Goal: Information Seeking & Learning: Learn about a topic

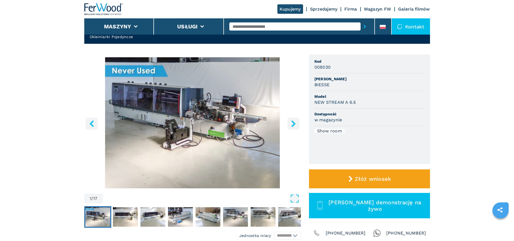
click at [217, 120] on img "Go to Slide 1" at bounding box center [192, 122] width 217 height 131
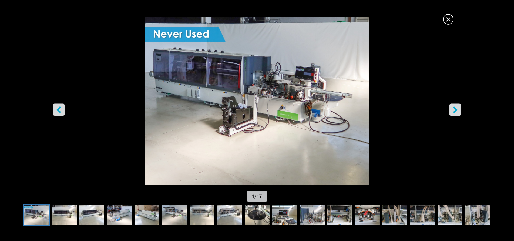
click at [217, 120] on div "Go to Slide 1" at bounding box center [257, 101] width 514 height 169
click at [255, 93] on img "Go to Slide 1" at bounding box center [257, 101] width 463 height 169
click at [453, 109] on icon "right-button" at bounding box center [455, 109] width 7 height 7
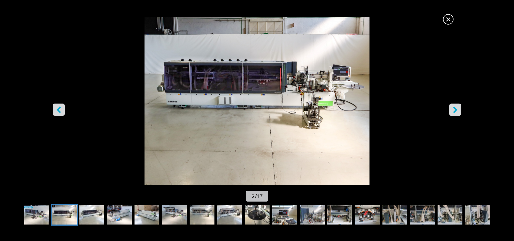
click at [453, 109] on icon "right-button" at bounding box center [455, 109] width 7 height 7
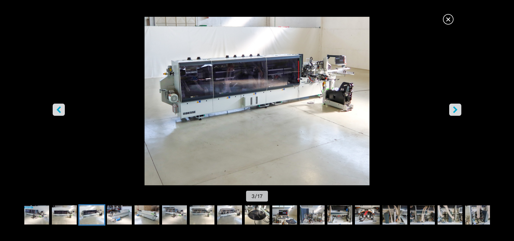
click at [455, 109] on icon "right-button" at bounding box center [455, 109] width 4 height 7
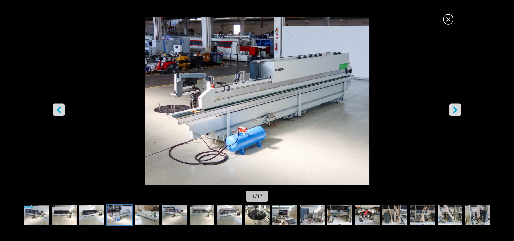
click at [455, 109] on icon "right-button" at bounding box center [455, 109] width 4 height 7
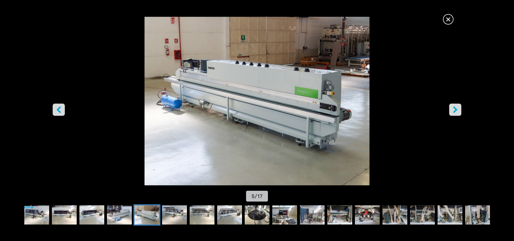
click at [455, 109] on icon "right-button" at bounding box center [455, 109] width 4 height 7
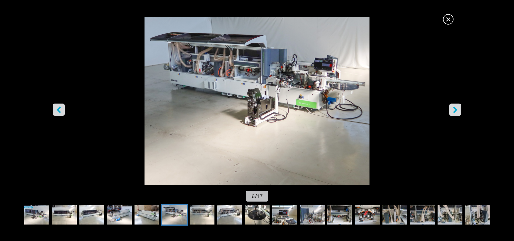
click at [455, 109] on icon "right-button" at bounding box center [455, 109] width 4 height 7
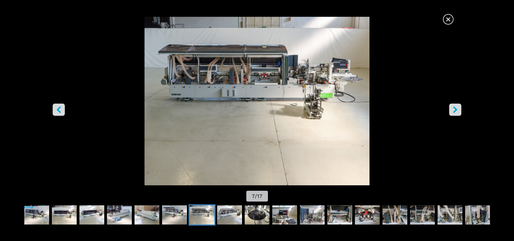
click at [455, 109] on icon "right-button" at bounding box center [455, 109] width 4 height 7
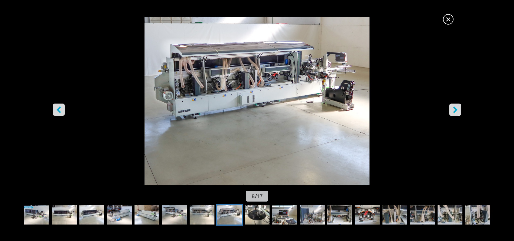
click at [455, 109] on icon "right-button" at bounding box center [455, 109] width 4 height 7
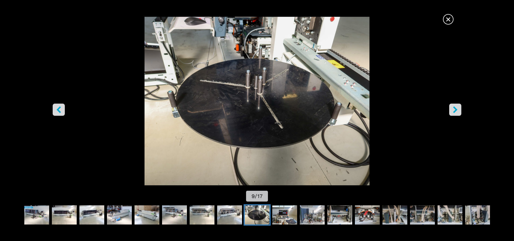
click at [455, 109] on icon "right-button" at bounding box center [455, 109] width 4 height 7
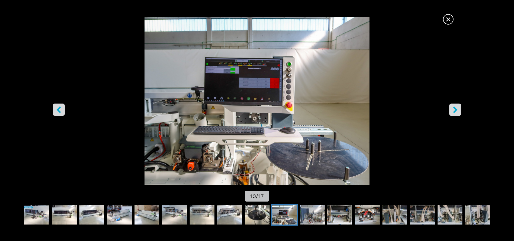
click at [455, 109] on icon "right-button" at bounding box center [455, 109] width 4 height 7
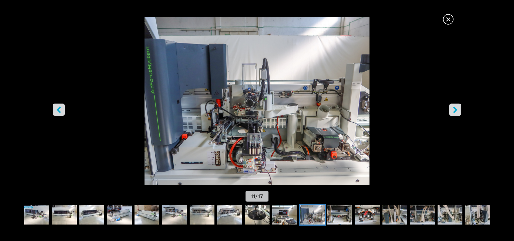
click at [455, 109] on icon "right-button" at bounding box center [455, 109] width 4 height 7
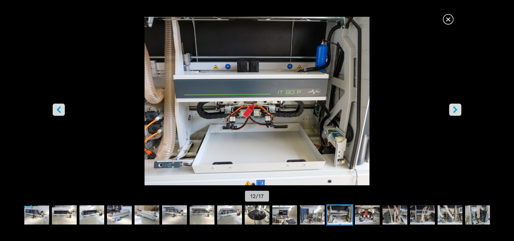
click at [455, 109] on icon "right-button" at bounding box center [455, 109] width 4 height 7
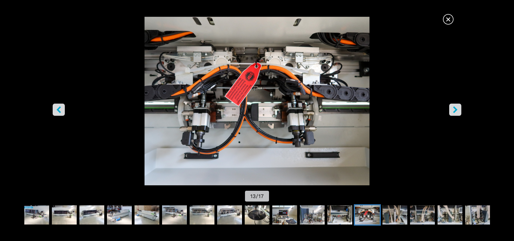
click at [455, 109] on icon "right-button" at bounding box center [455, 109] width 4 height 7
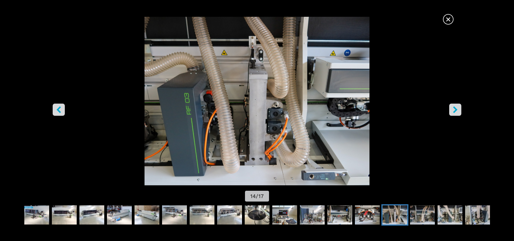
click at [455, 109] on icon "right-button" at bounding box center [455, 109] width 4 height 7
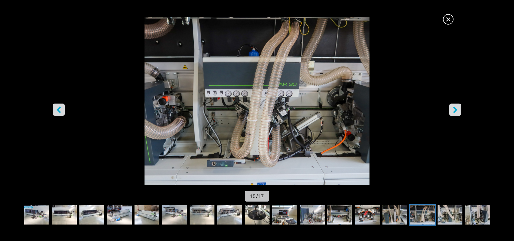
click at [455, 109] on icon "right-button" at bounding box center [455, 109] width 4 height 7
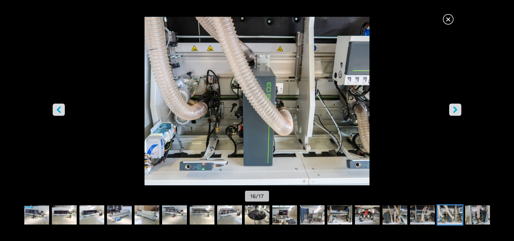
click at [455, 109] on icon "right-button" at bounding box center [455, 109] width 4 height 7
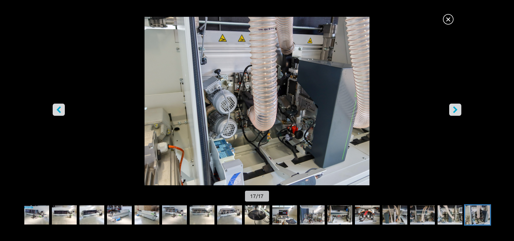
click at [455, 109] on icon "right-button" at bounding box center [455, 109] width 4 height 7
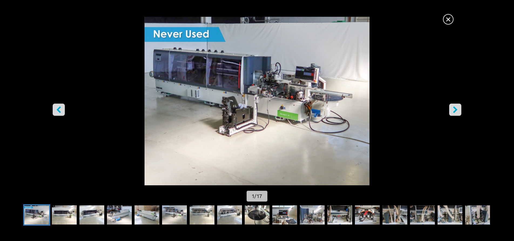
click at [455, 109] on icon "right-button" at bounding box center [455, 109] width 4 height 7
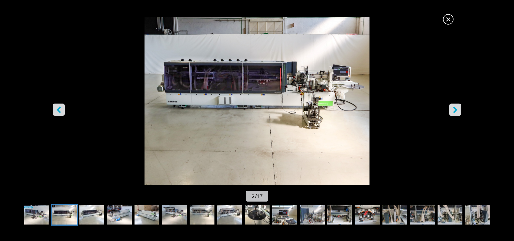
click at [455, 109] on icon "right-button" at bounding box center [455, 109] width 4 height 7
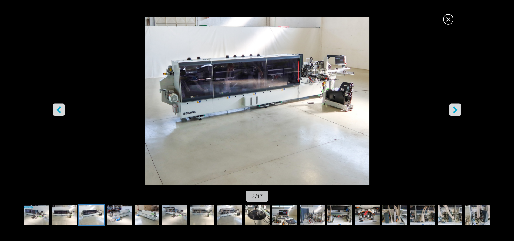
click at [455, 109] on icon "right-button" at bounding box center [455, 109] width 4 height 7
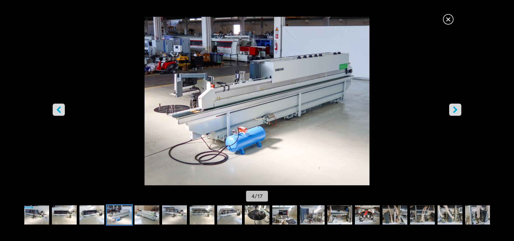
click at [455, 109] on icon "right-button" at bounding box center [455, 109] width 4 height 7
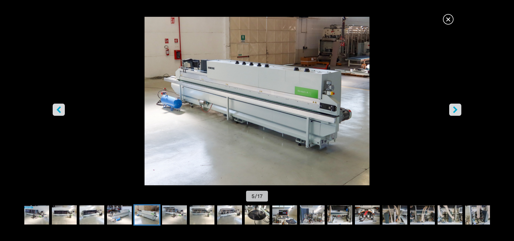
click at [455, 109] on icon "right-button" at bounding box center [455, 109] width 4 height 7
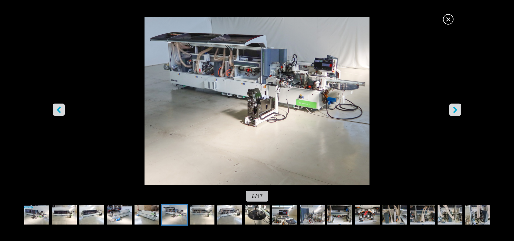
click at [455, 109] on icon "right-button" at bounding box center [455, 109] width 4 height 7
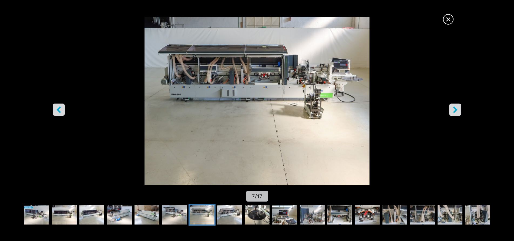
click at [449, 19] on span "×" at bounding box center [447, 18] width 9 height 9
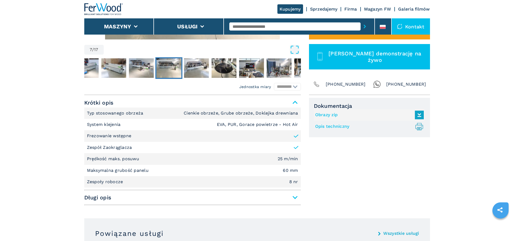
scroll to position [230, 0]
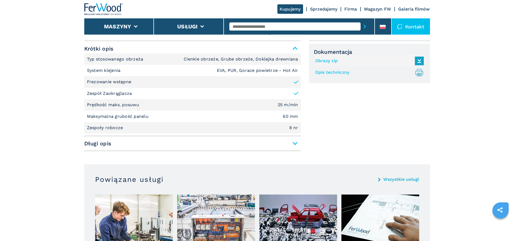
click at [294, 144] on span "Długi opis" at bounding box center [192, 144] width 217 height 10
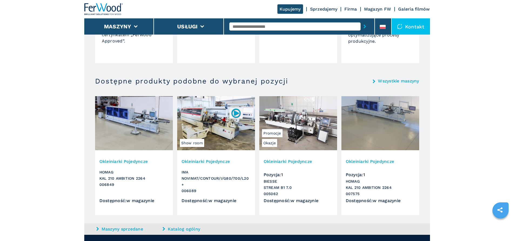
scroll to position [1256, 0]
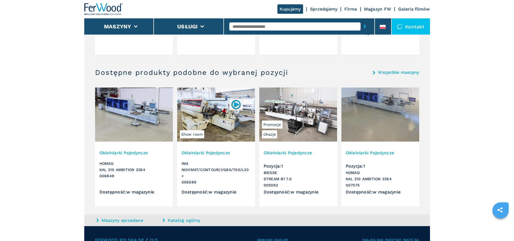
click at [304, 115] on img at bounding box center [298, 115] width 78 height 54
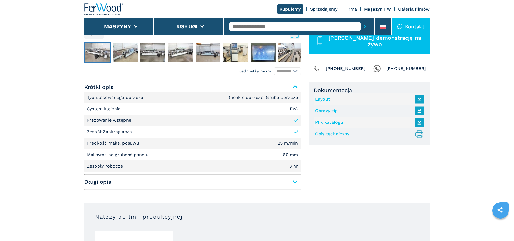
scroll to position [216, 0]
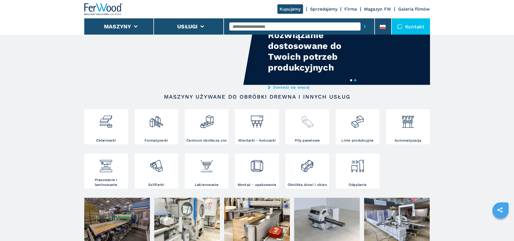
scroll to position [27, 0]
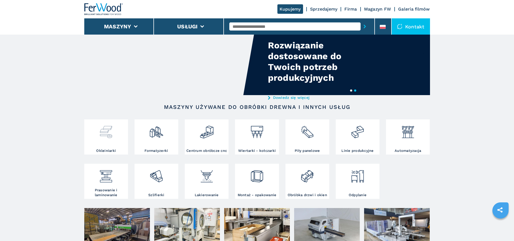
click at [110, 135] on img at bounding box center [106, 130] width 14 height 18
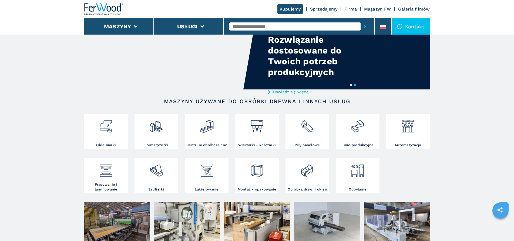
scroll to position [74, 0]
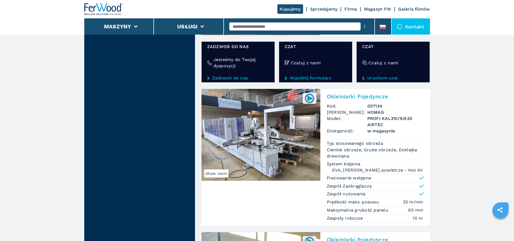
scroll to position [945, 0]
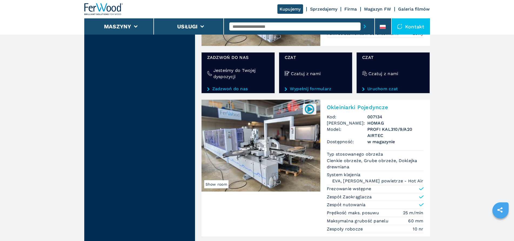
click at [311, 107] on img at bounding box center [309, 109] width 11 height 11
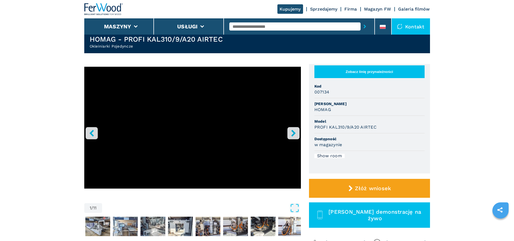
scroll to position [27, 0]
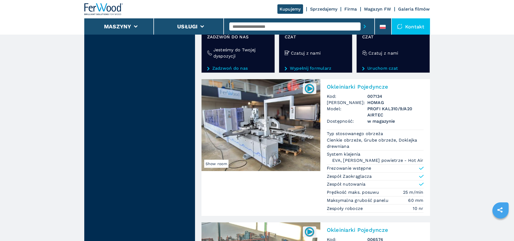
scroll to position [972, 0]
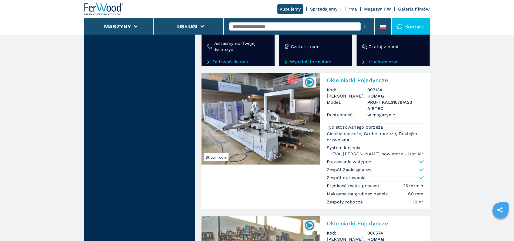
click at [262, 110] on img at bounding box center [260, 119] width 119 height 92
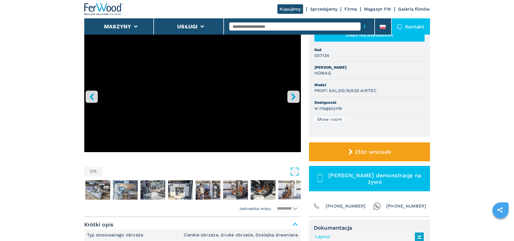
scroll to position [27, 0]
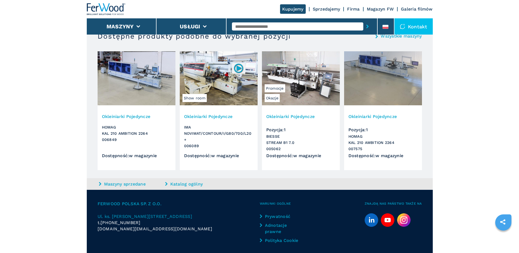
scroll to position [596, 0]
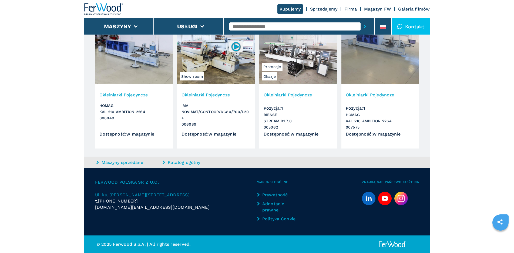
click at [193, 162] on link "Katalog ogólny" at bounding box center [195, 162] width 65 height 6
click at [131, 28] on button "Maszyny" at bounding box center [117, 26] width 27 height 6
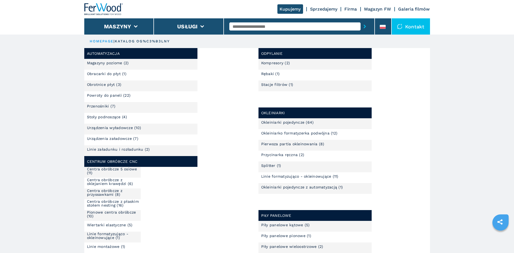
click at [286, 120] on link "Okleiniarki pojedyncze (64)" at bounding box center [287, 122] width 53 height 4
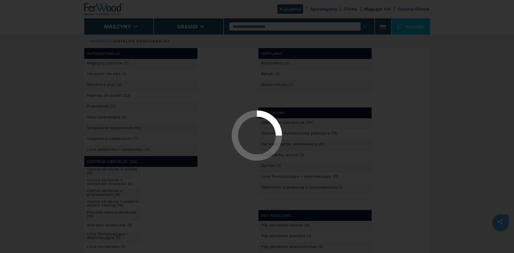
select select "**********"
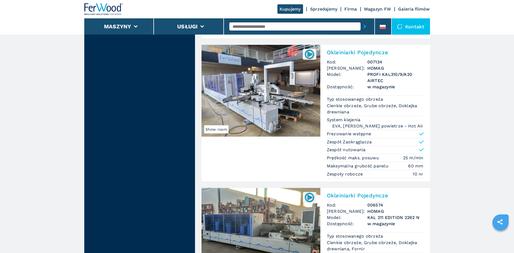
scroll to position [729, 0]
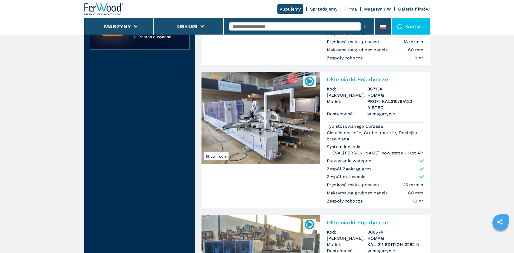
click at [238, 94] on img at bounding box center [260, 118] width 119 height 92
click at [238, 94] on div "**********" at bounding box center [257, 192] width 514 height 1842
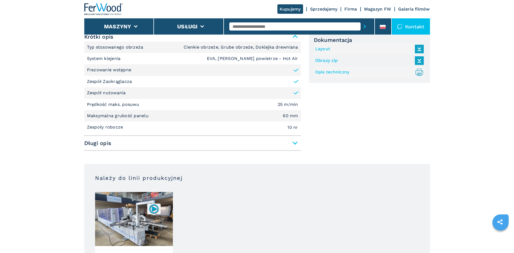
scroll to position [243, 0]
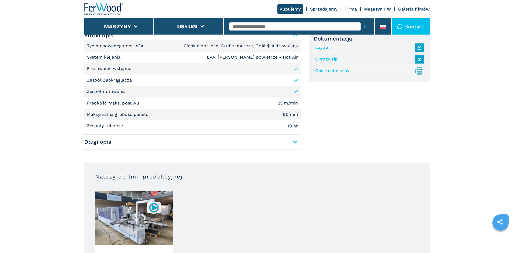
click at [294, 141] on span "Długi opis" at bounding box center [192, 142] width 217 height 10
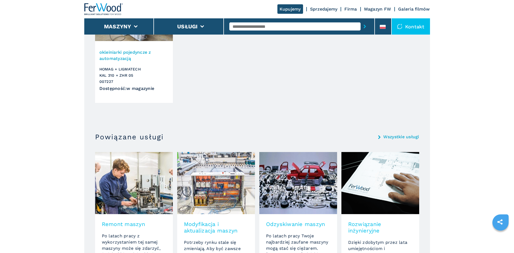
scroll to position [1188, 0]
